Goal: Task Accomplishment & Management: Use online tool/utility

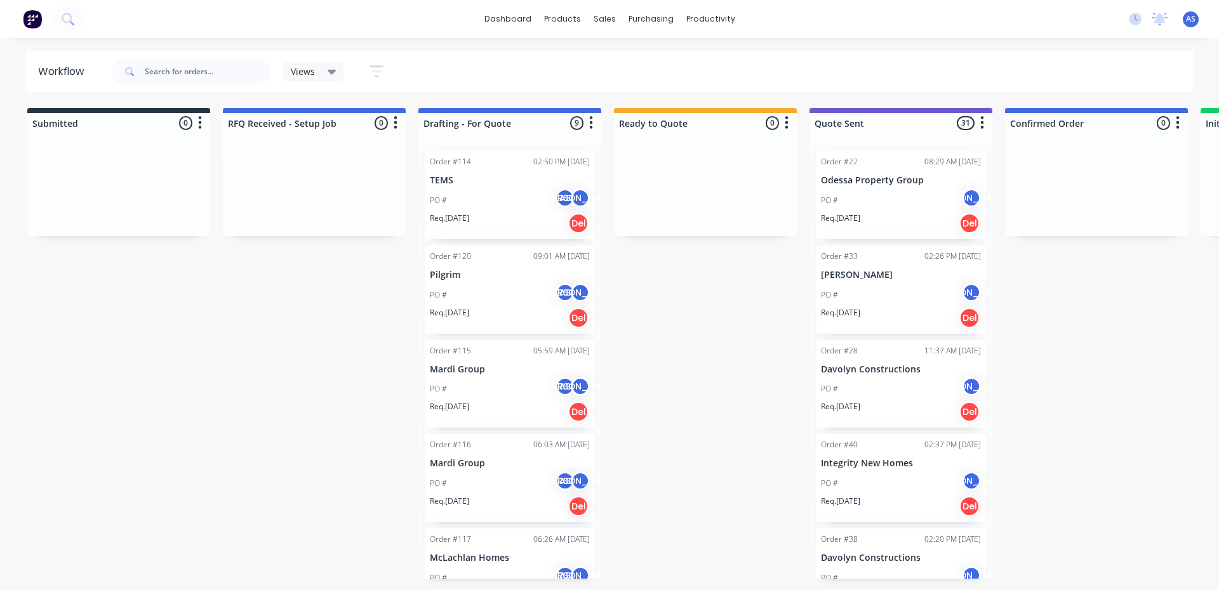
click at [466, 477] on div "PO # AS [PERSON_NAME]" at bounding box center [510, 484] width 160 height 24
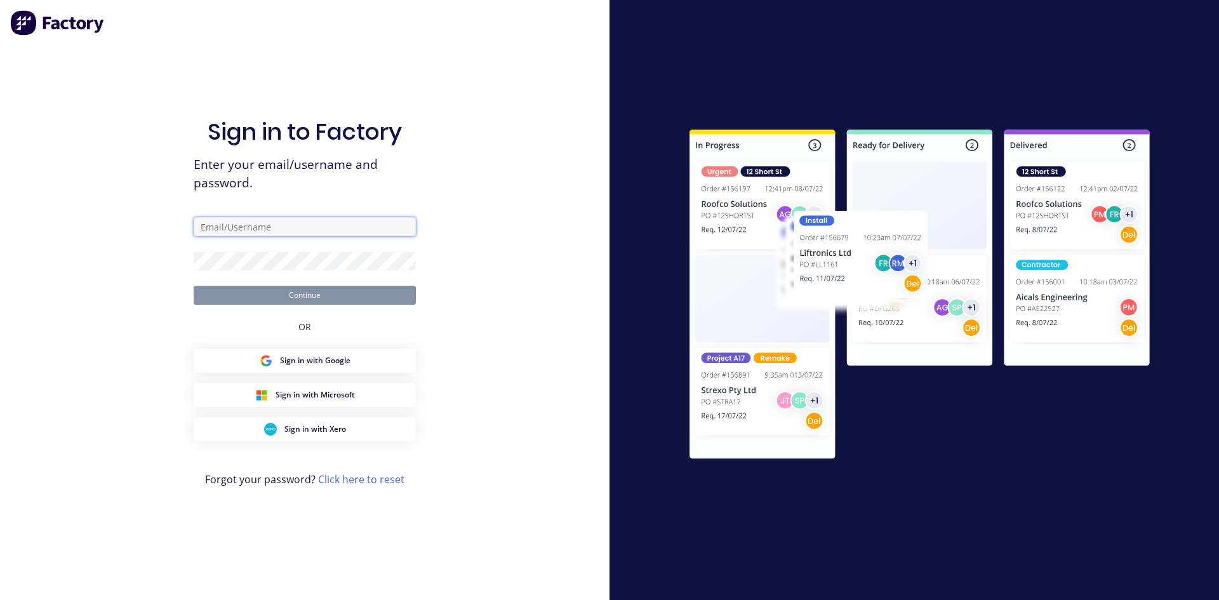
type input "[EMAIL_ADDRESS][DOMAIN_NAME]"
click at [337, 298] on button "Continue" at bounding box center [305, 295] width 222 height 19
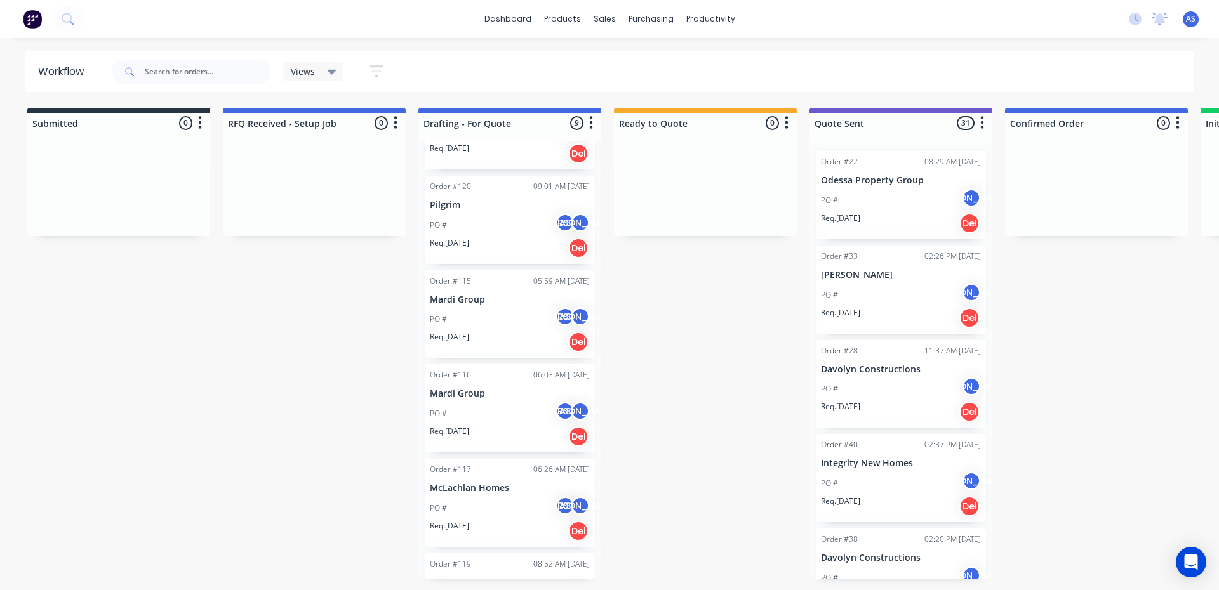
scroll to position [36, 0]
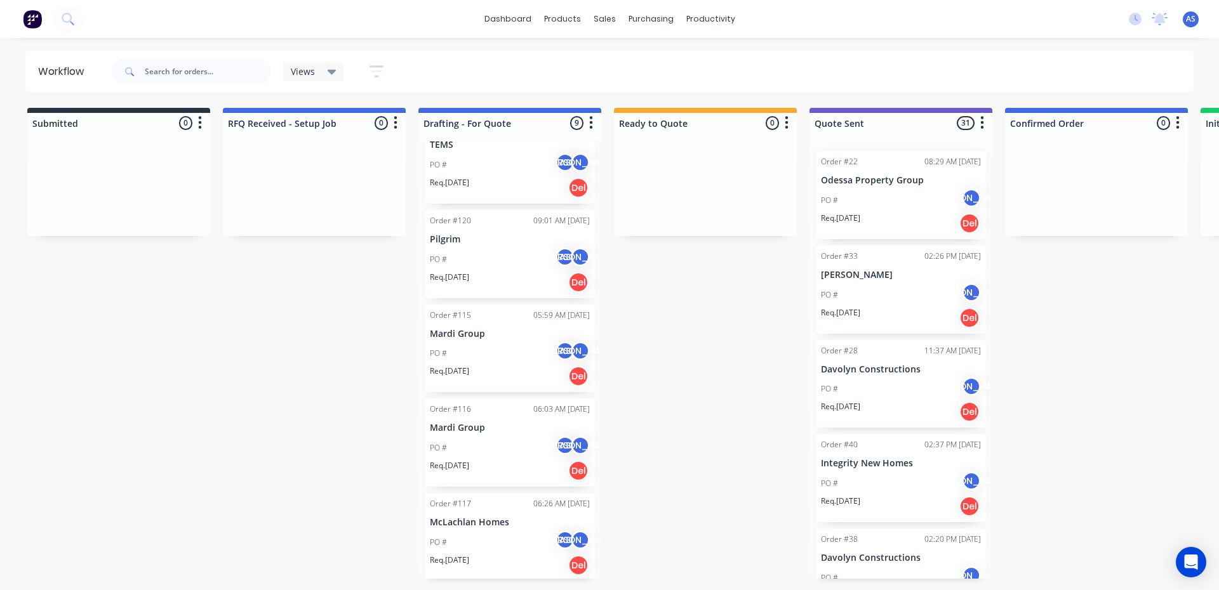
click at [460, 434] on div "Order #116 06:03 AM [DATE] Mardi Group PO # AS [PERSON_NAME]. [DATE] Del" at bounding box center [510, 443] width 170 height 88
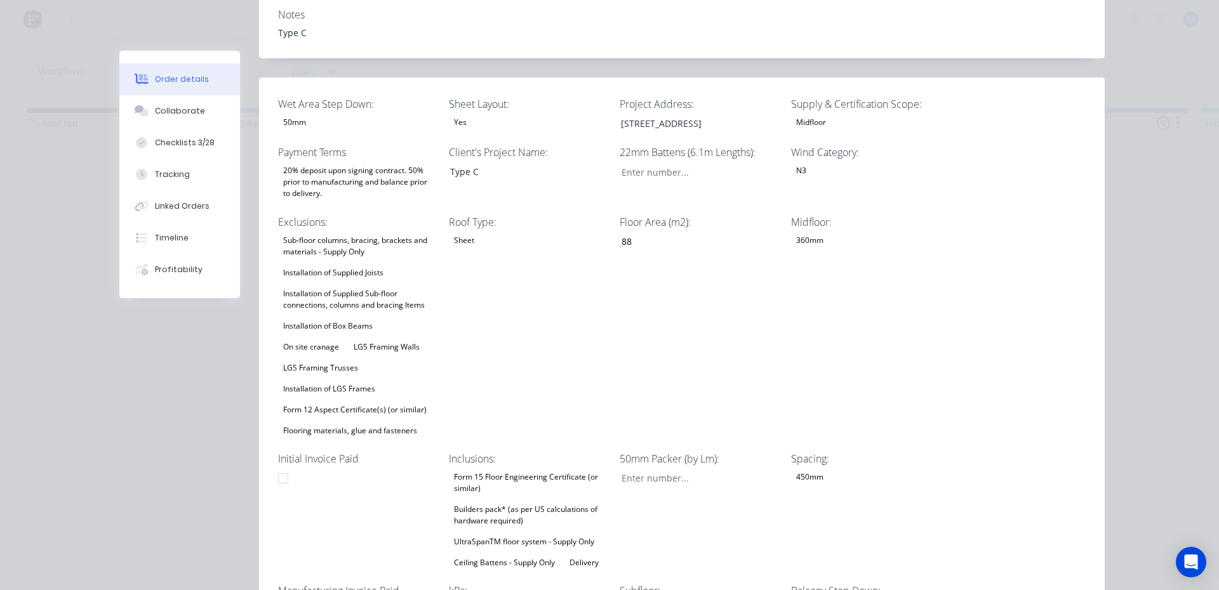
scroll to position [0, 0]
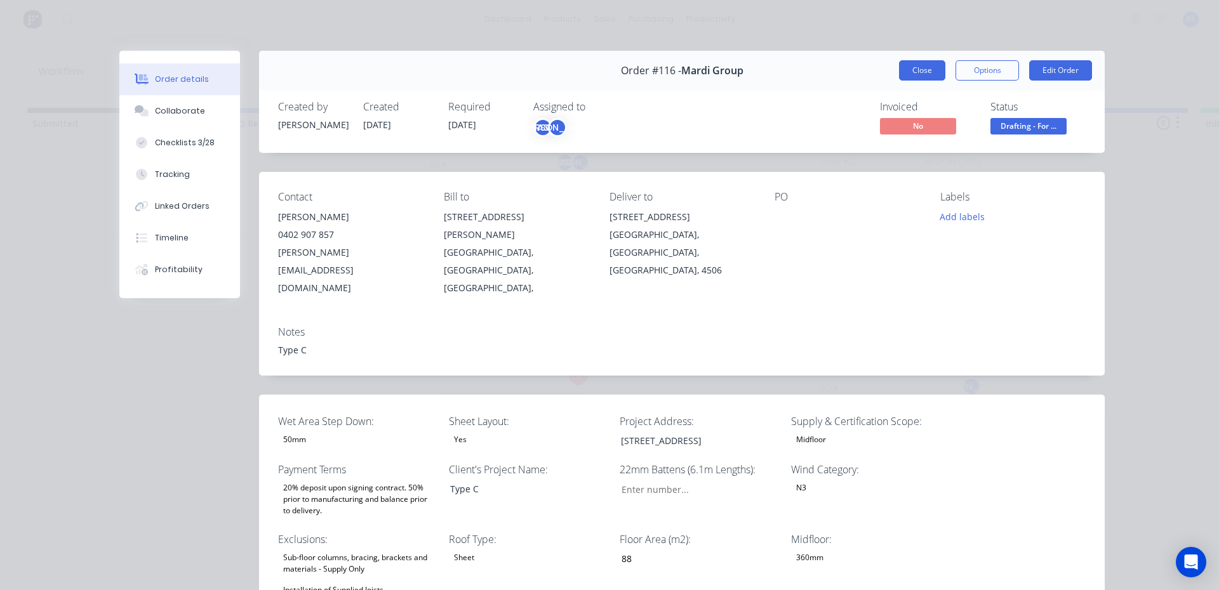
click at [919, 70] on button "Close" at bounding box center [922, 70] width 46 height 20
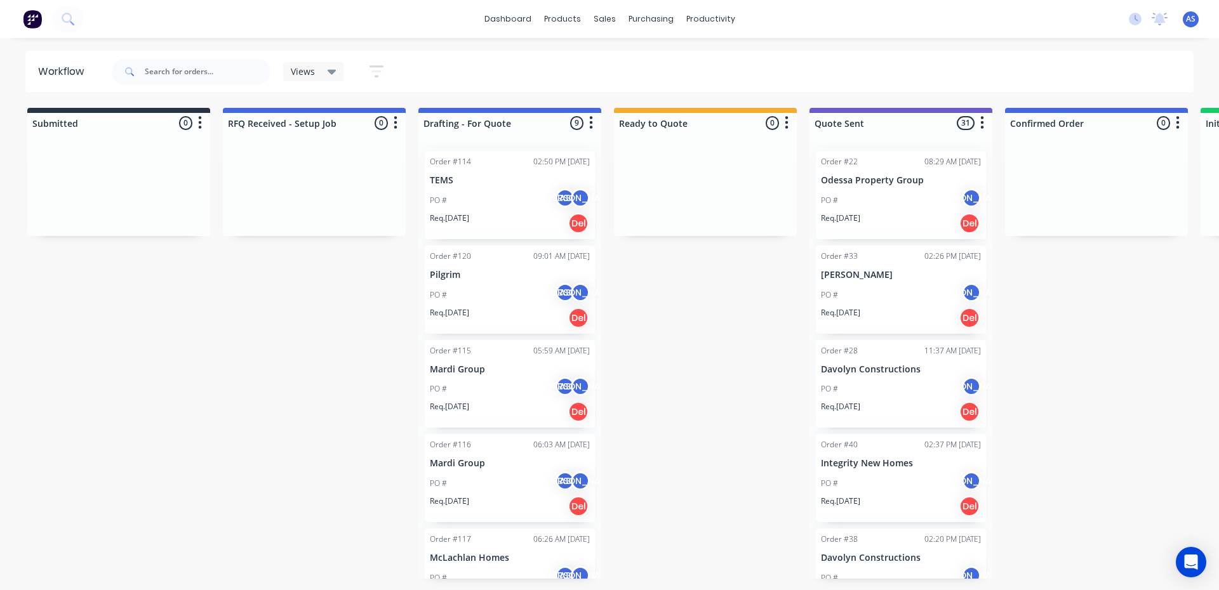
click at [474, 395] on div "PO # AS [PERSON_NAME]" at bounding box center [510, 389] width 160 height 24
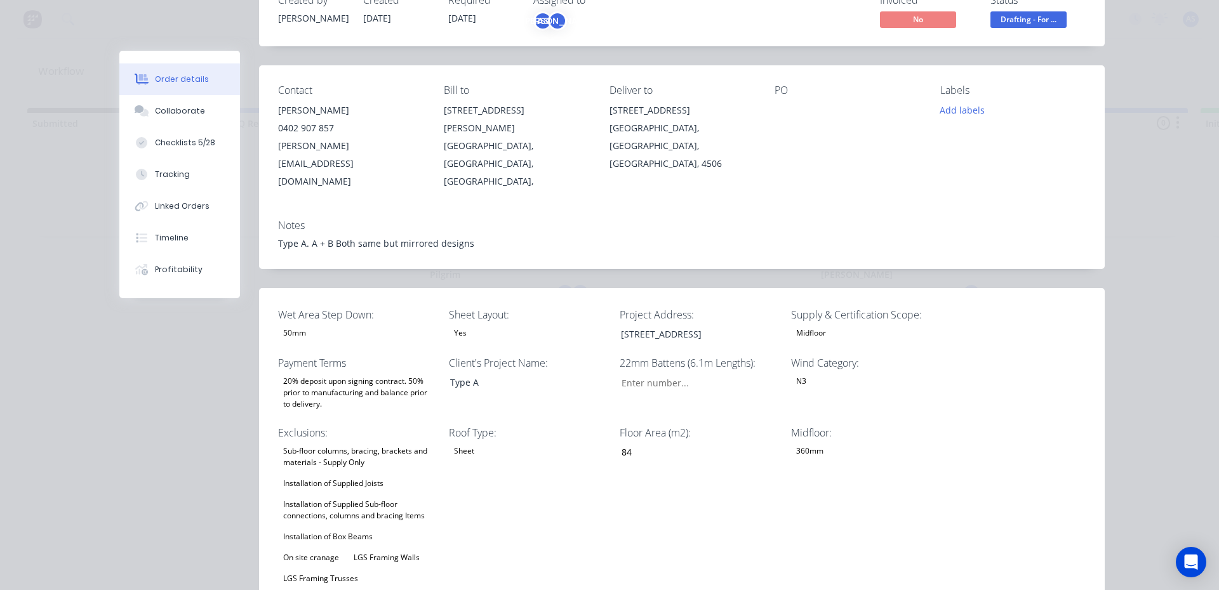
scroll to position [74, 0]
